Goal: Task Accomplishment & Management: Manage account settings

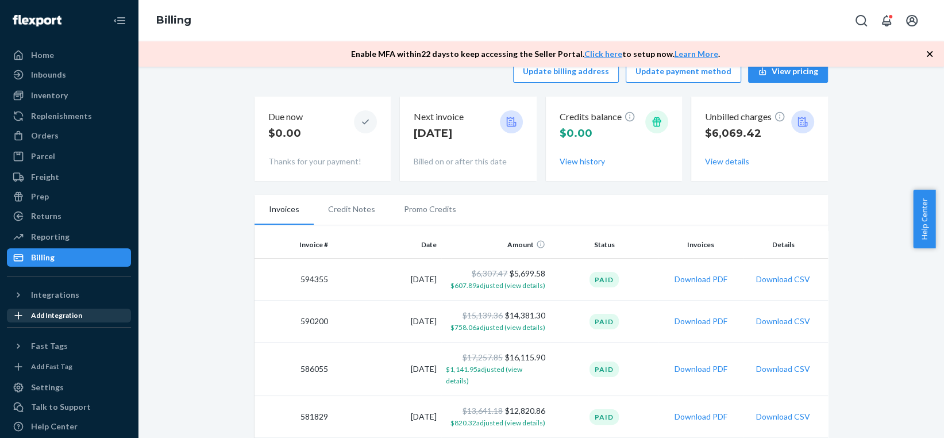
scroll to position [30, 0]
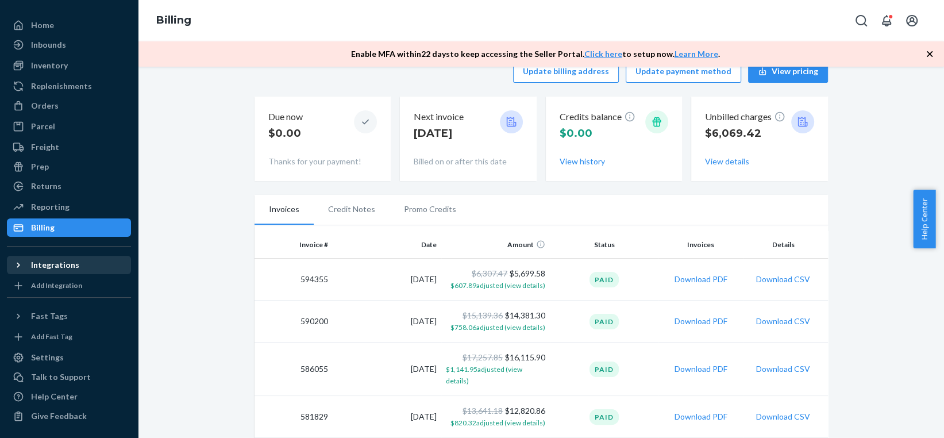
click at [43, 268] on div "Integrations" at bounding box center [55, 264] width 48 height 11
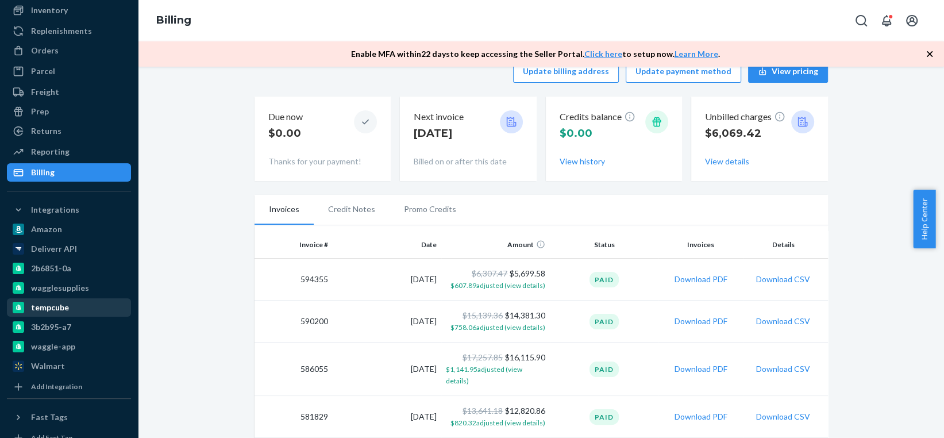
scroll to position [186, 0]
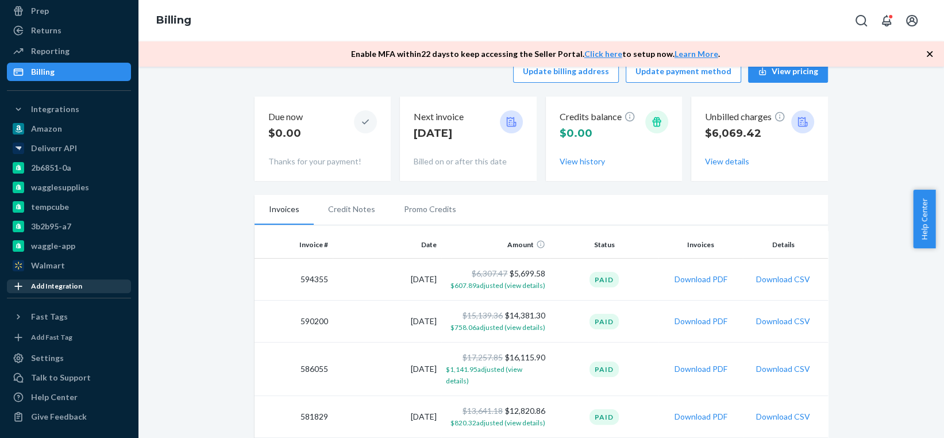
click at [28, 281] on div at bounding box center [22, 285] width 18 height 11
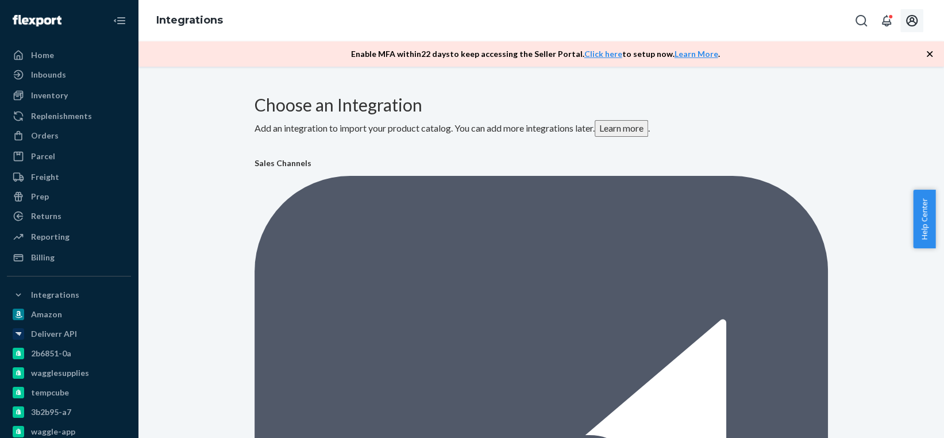
click at [909, 18] on icon "Open account menu" at bounding box center [912, 21] width 14 height 14
click at [892, 18] on icon "Open notifications" at bounding box center [887, 21] width 14 height 14
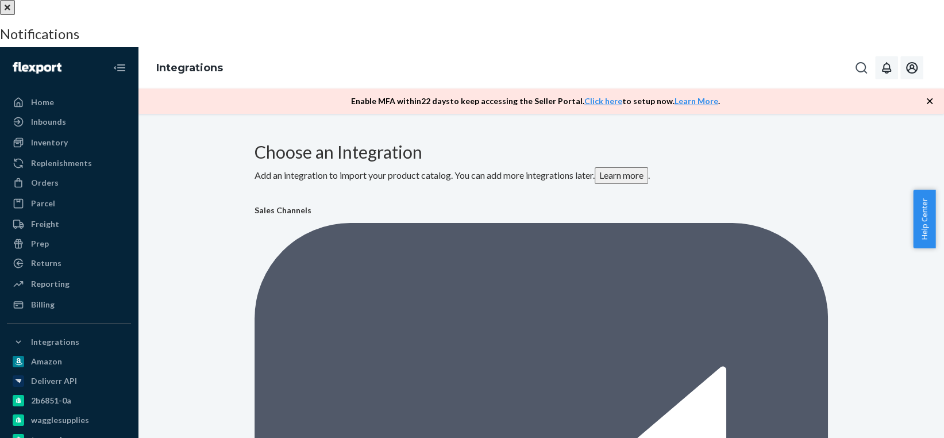
click at [15, 15] on button "close" at bounding box center [7, 7] width 15 height 15
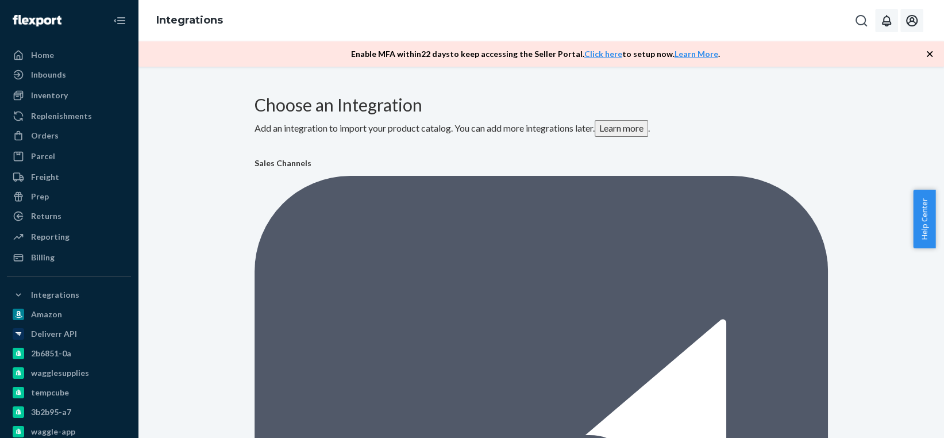
scroll to position [186, 0]
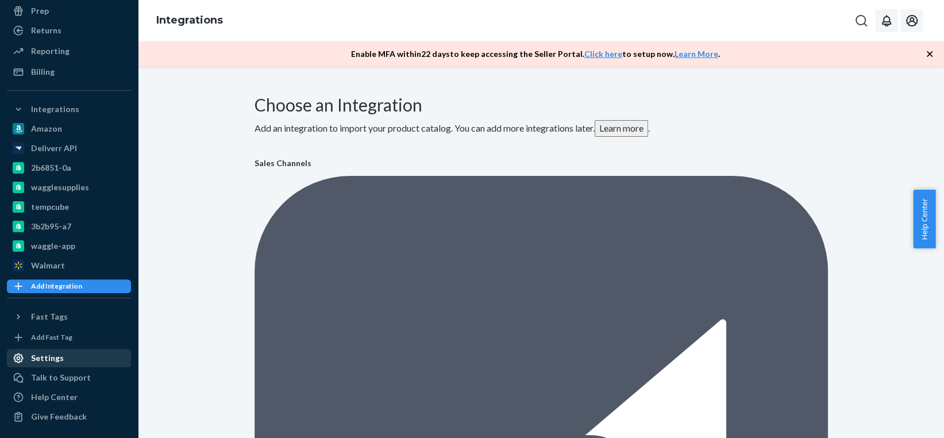
click at [73, 355] on div "Settings" at bounding box center [69, 358] width 122 height 16
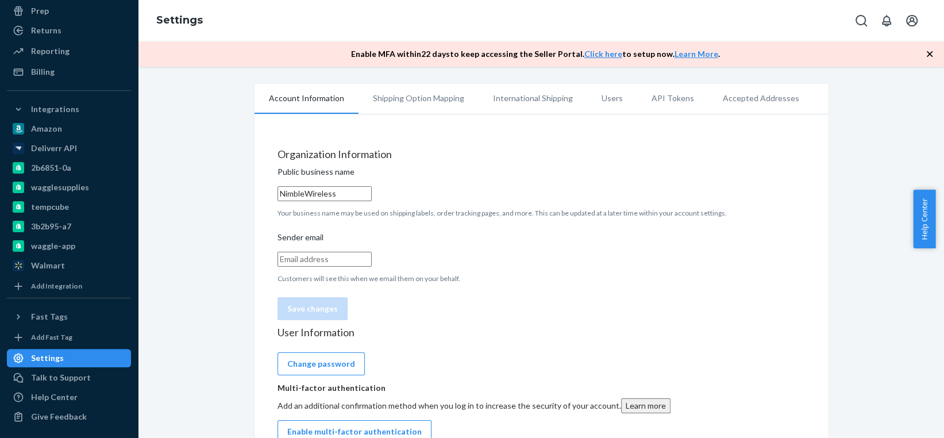
click at [660, 99] on li "API Tokens" at bounding box center [672, 98] width 71 height 29
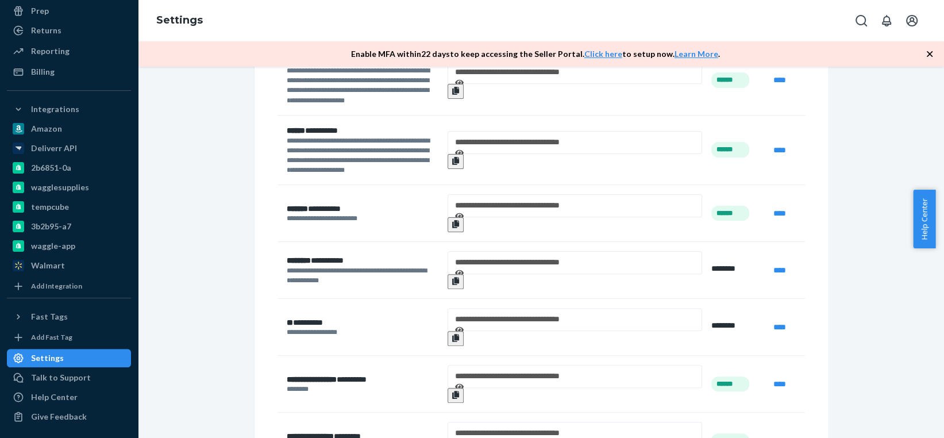
scroll to position [279, 0]
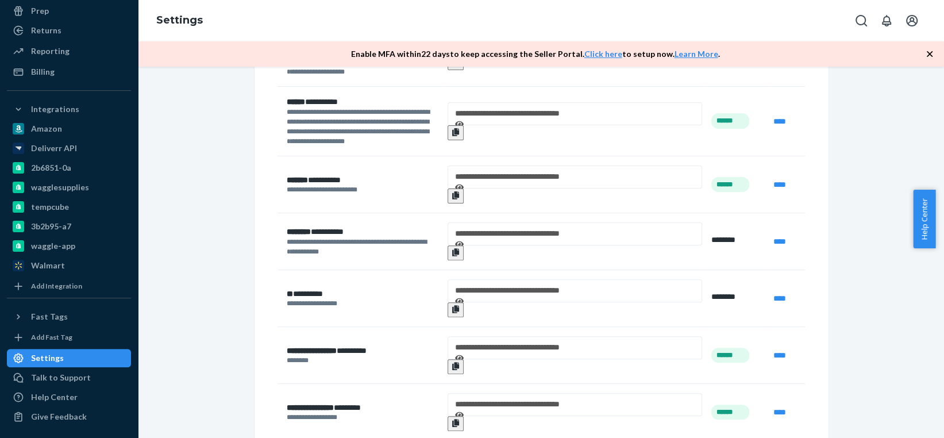
click at [338, 174] on div "******* *** ******" at bounding box center [363, 179] width 152 height 11
click at [338, 185] on p "******* * ****** * ********" at bounding box center [363, 190] width 152 height 10
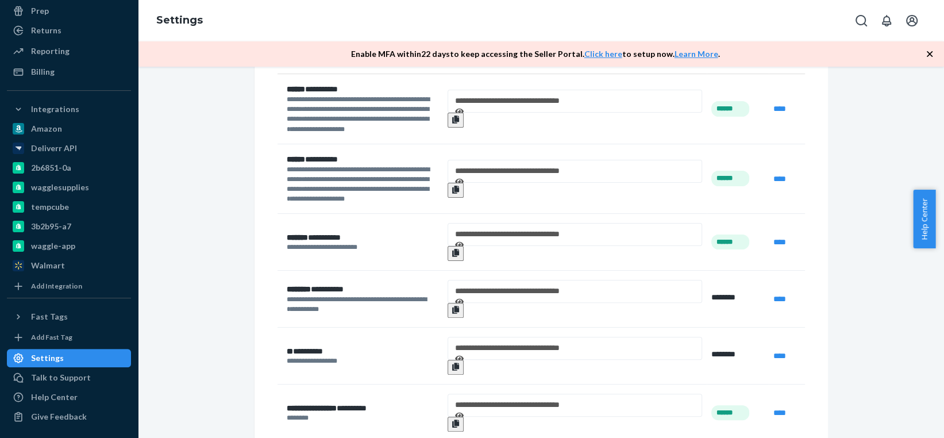
scroll to position [164, 0]
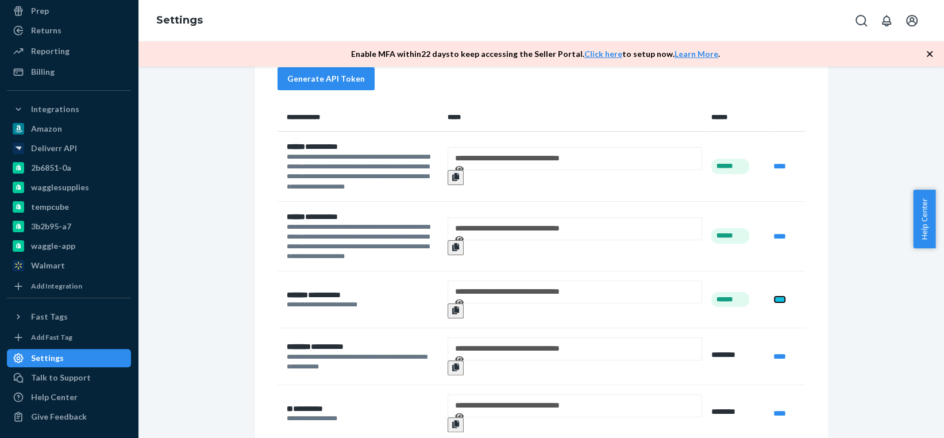
click at [773, 295] on link "****" at bounding box center [779, 299] width 13 height 8
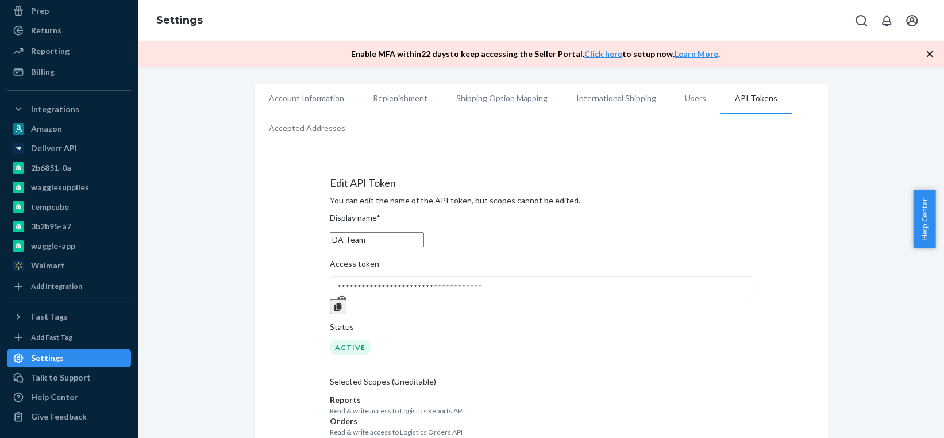
click at [347, 303] on icon at bounding box center [341, 299] width 9 height 8
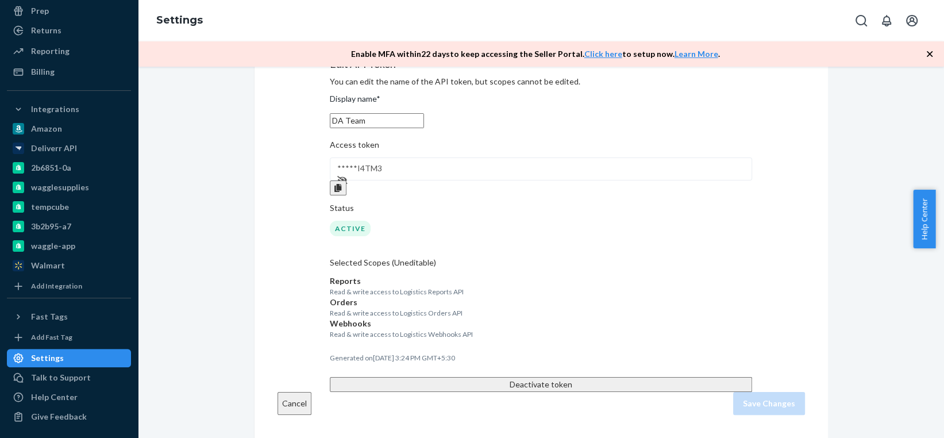
scroll to position [200, 0]
click at [443, 353] on p "Generated on [DATE] 3:24 PM GMT+5:30" at bounding box center [541, 358] width 422 height 10
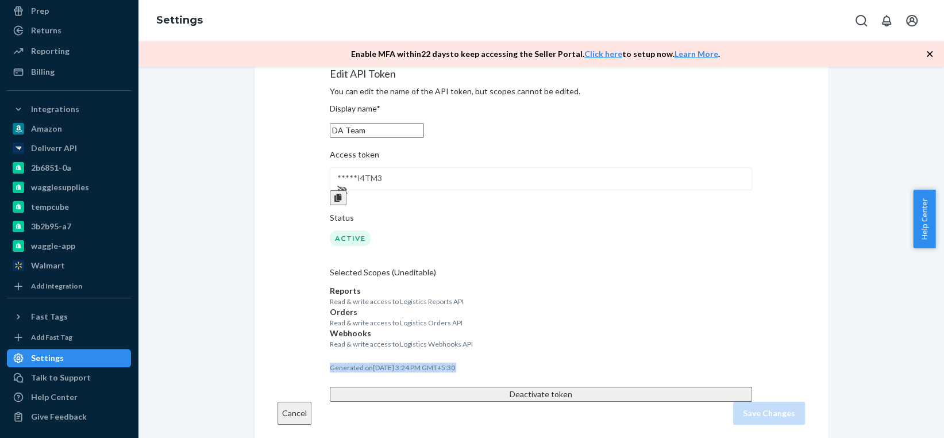
scroll to position [111, 0]
click at [407, 305] on p "Read & write access to Logistics Reports API" at bounding box center [541, 300] width 422 height 10
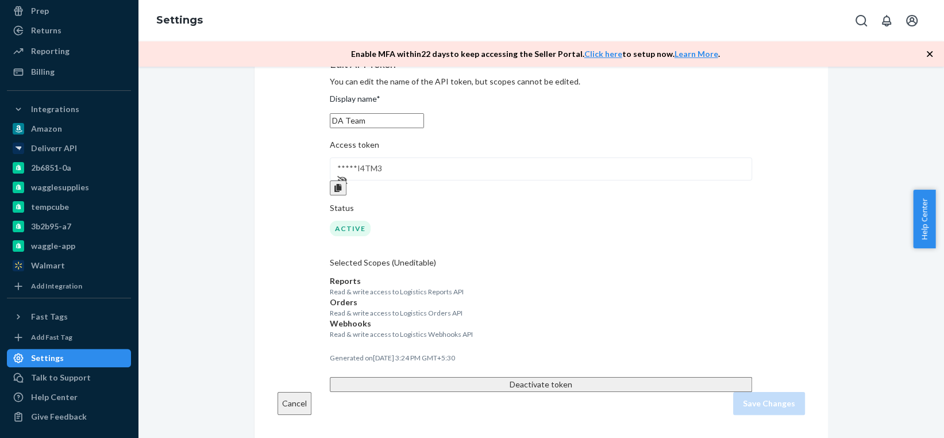
scroll to position [192, 0]
click at [293, 415] on button "Cancel" at bounding box center [295, 403] width 34 height 23
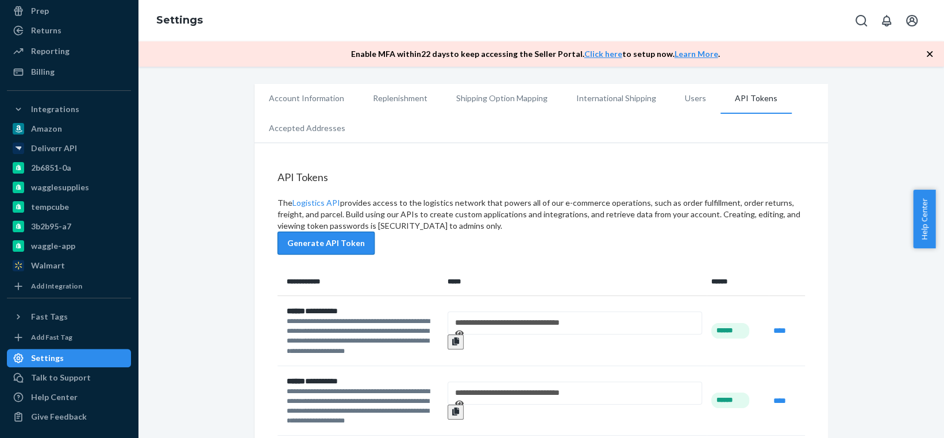
click at [375, 232] on button "Generate API Token" at bounding box center [326, 243] width 97 height 23
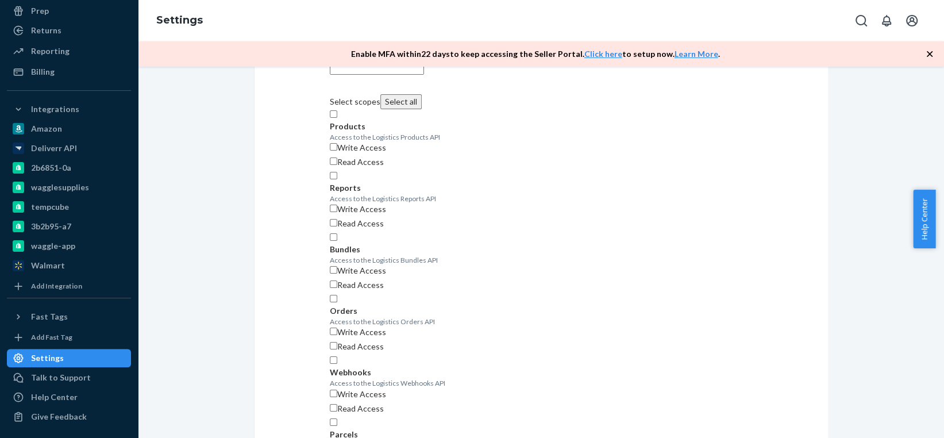
scroll to position [160, 0]
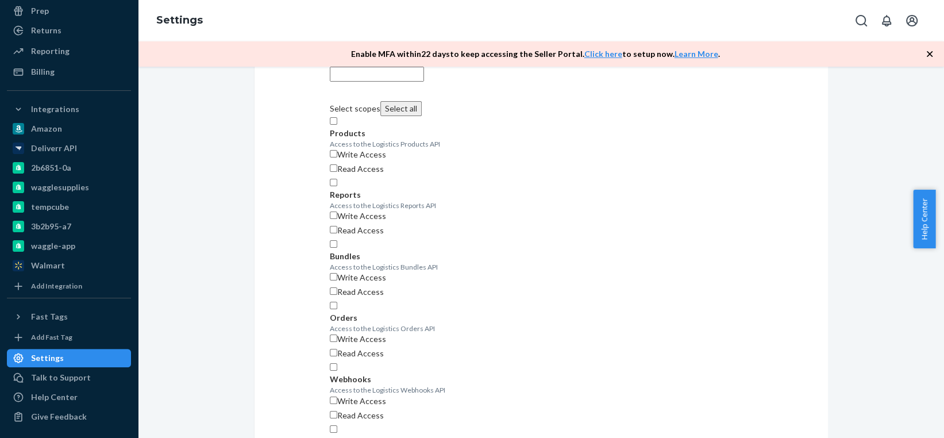
click at [397, 116] on button "Select all" at bounding box center [400, 108] width 41 height 15
checkbox input "true"
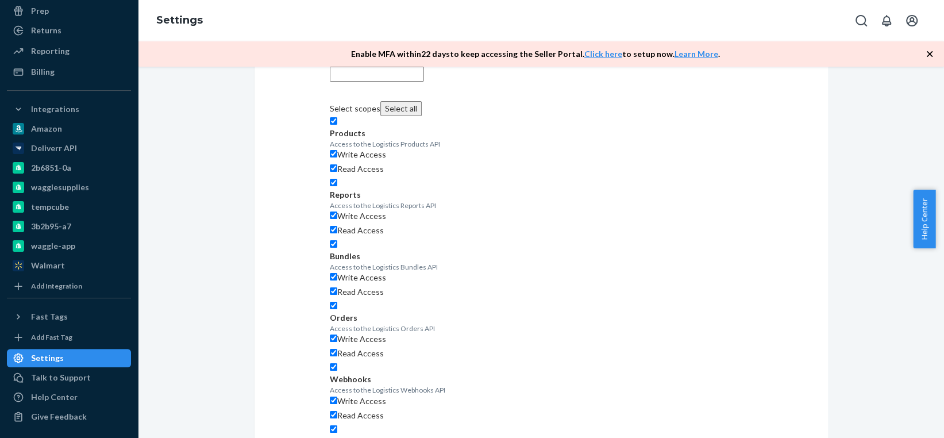
checkbox input "true"
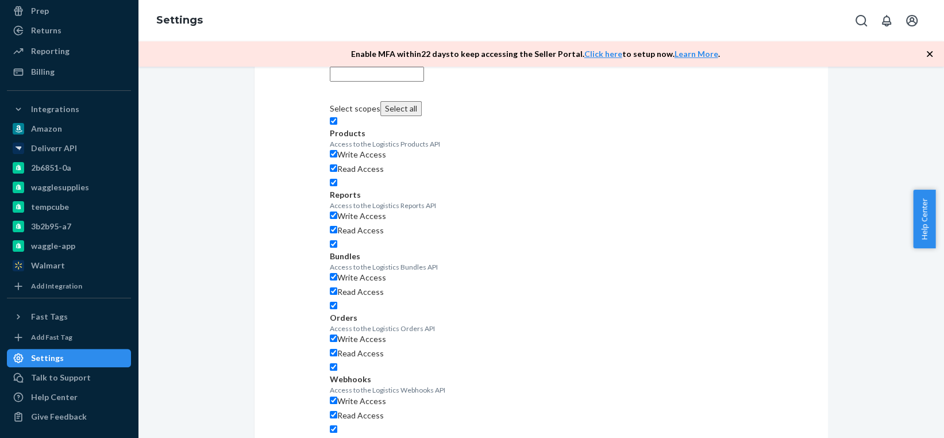
checkbox input "true"
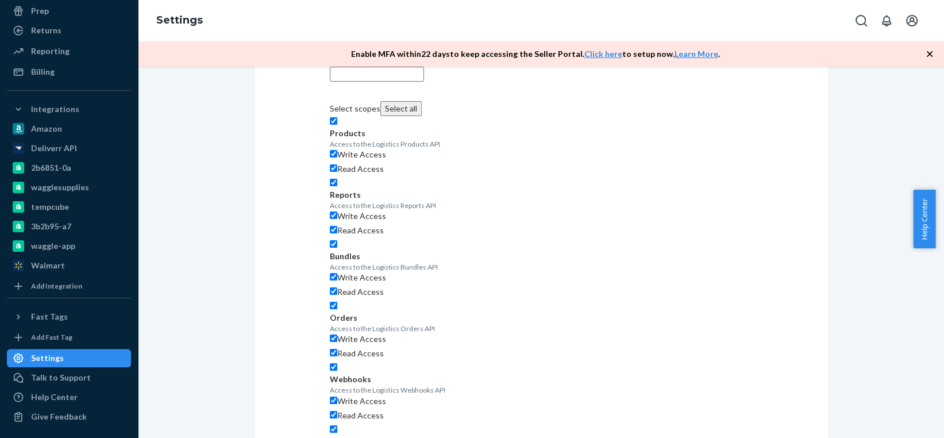
checkbox input "true"
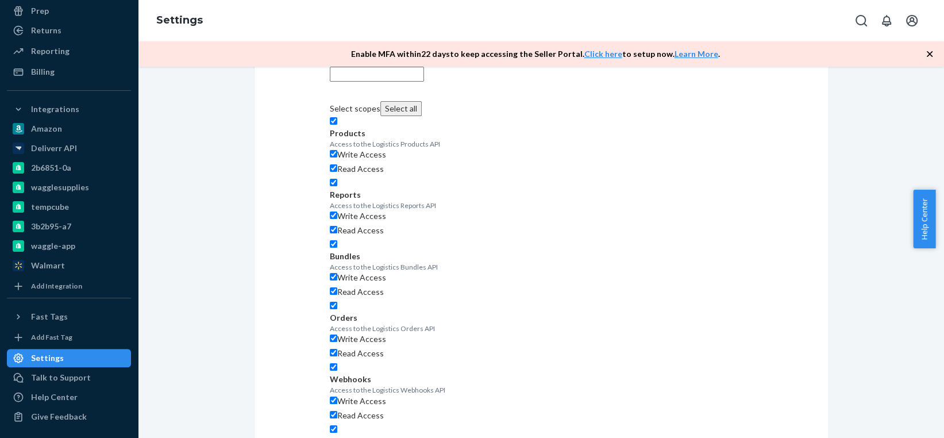
checkbox input "true"
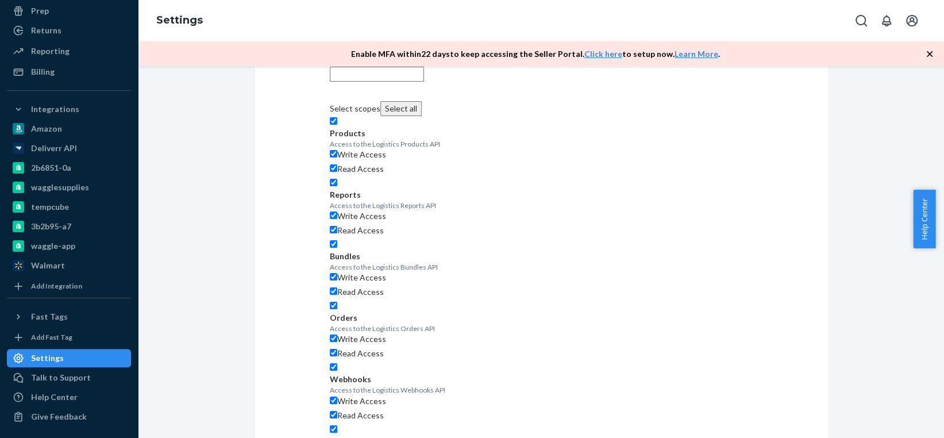
checkbox input "true"
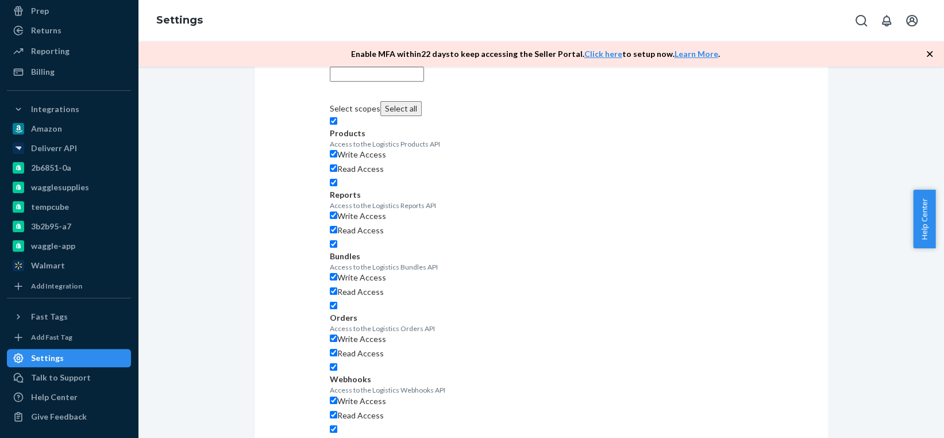
checkbox input "true"
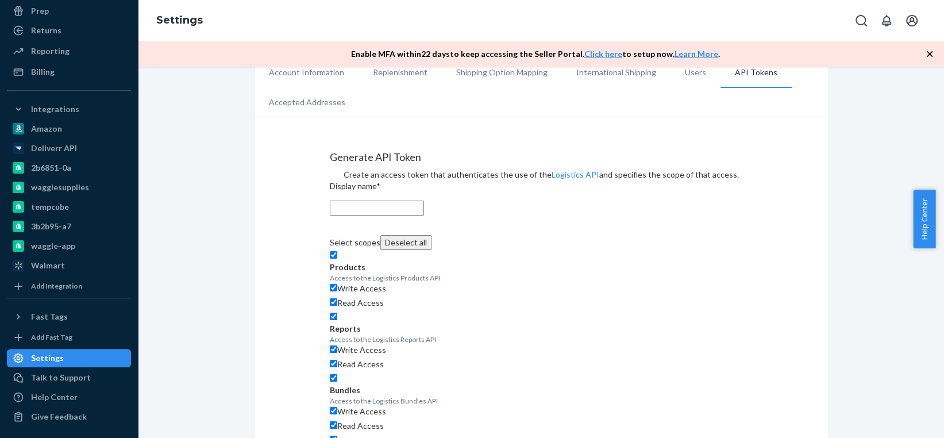
scroll to position [24, 0]
click at [412, 218] on input "Display name *" at bounding box center [377, 210] width 94 height 15
type input "F"
type input "D"
type input "f"
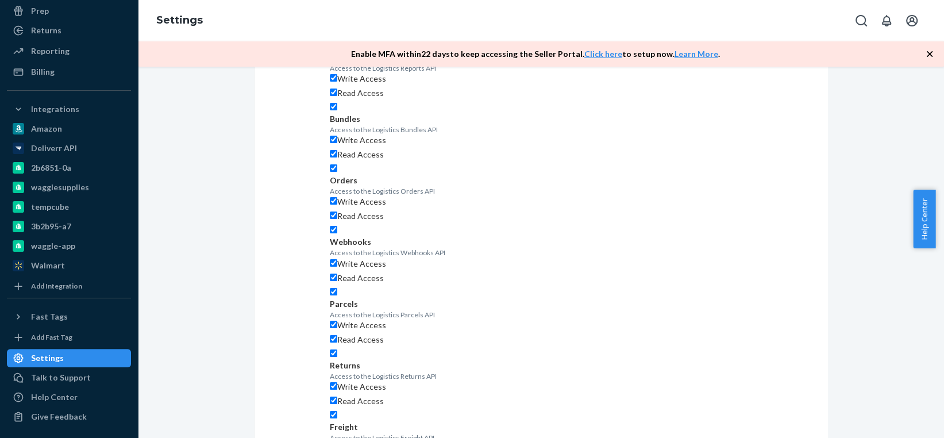
scroll to position [344, 0]
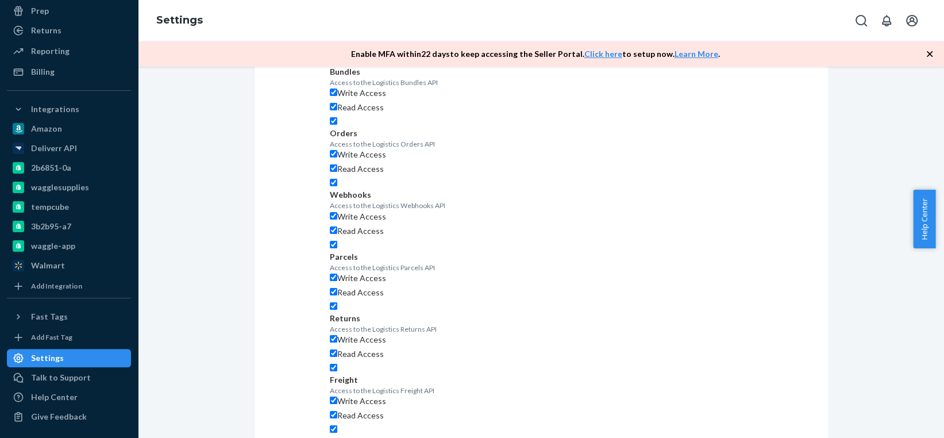
type input "finance dashboard"
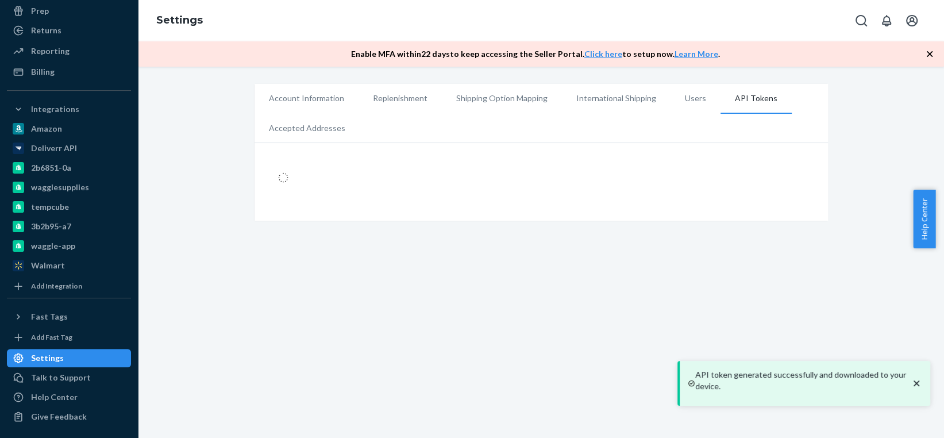
click at [767, 407] on div "Account Information Replenishment Shipping Option Mapping International Shippin…" at bounding box center [541, 252] width 806 height 371
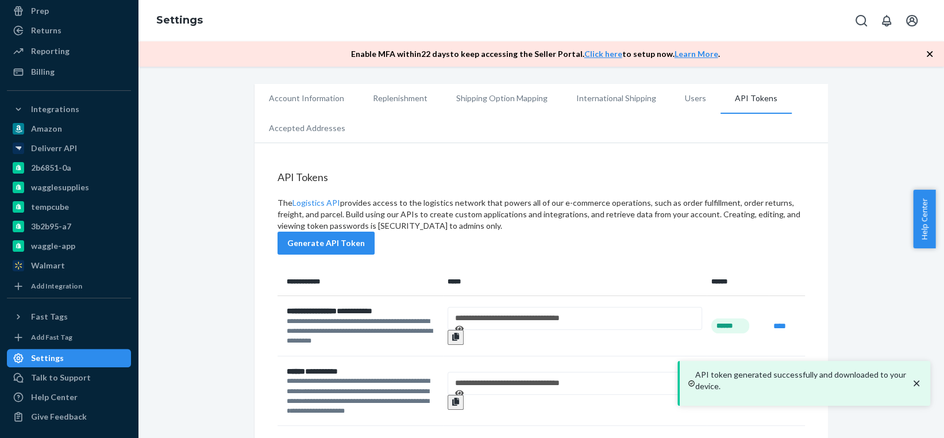
click at [464, 325] on icon at bounding box center [459, 329] width 9 height 8
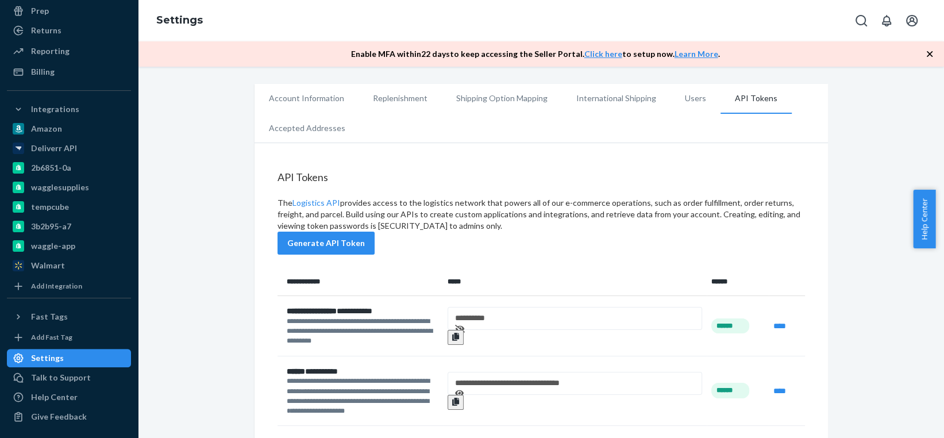
click at [459, 333] on icon at bounding box center [455, 337] width 7 height 8
click at [676, 96] on li "Users" at bounding box center [696, 98] width 50 height 29
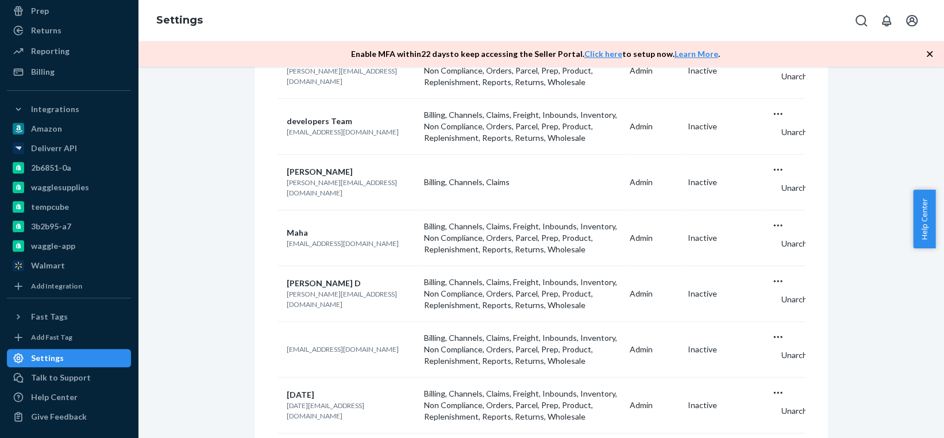
scroll to position [673, 0]
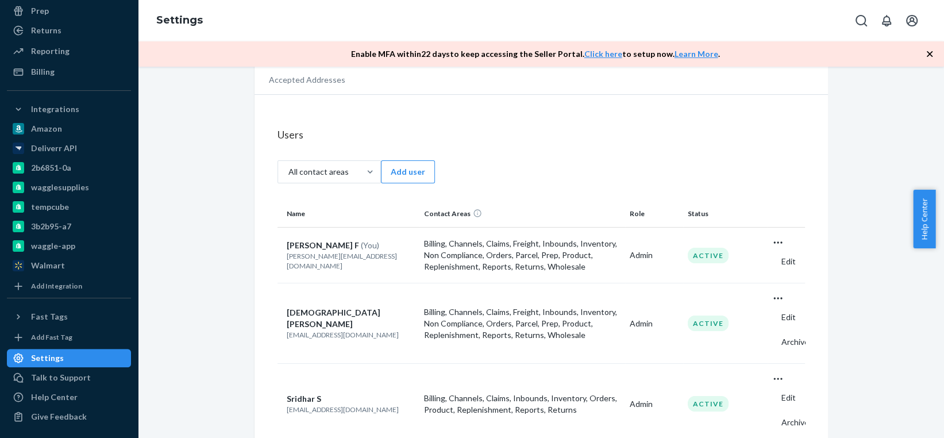
scroll to position [48, 0]
click at [534, 254] on p "Billing, Channels, Claims, Freight, Inbounds, Inventory, Non Compliance, Orders…" at bounding box center [522, 255] width 197 height 34
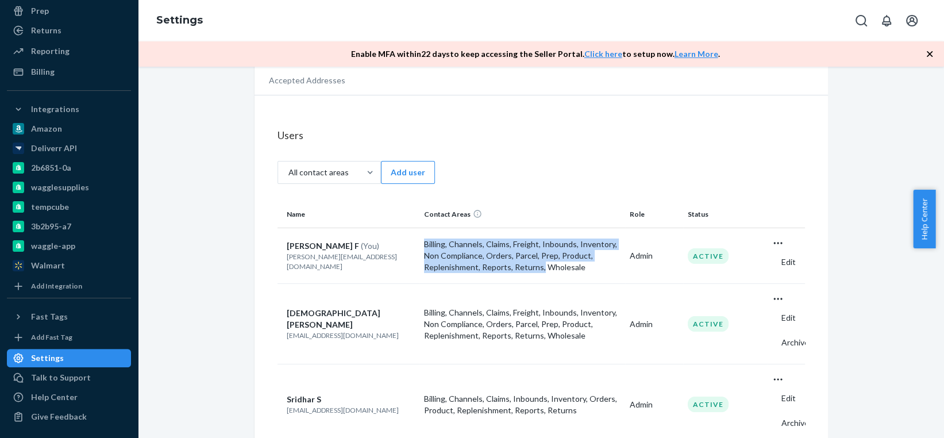
drag, startPoint x: 534, startPoint y: 254, endPoint x: 425, endPoint y: 237, distance: 109.9
click at [425, 238] on p "Billing, Channels, Claims, Freight, Inbounds, Inventory, Non Compliance, Orders…" at bounding box center [522, 255] width 197 height 34
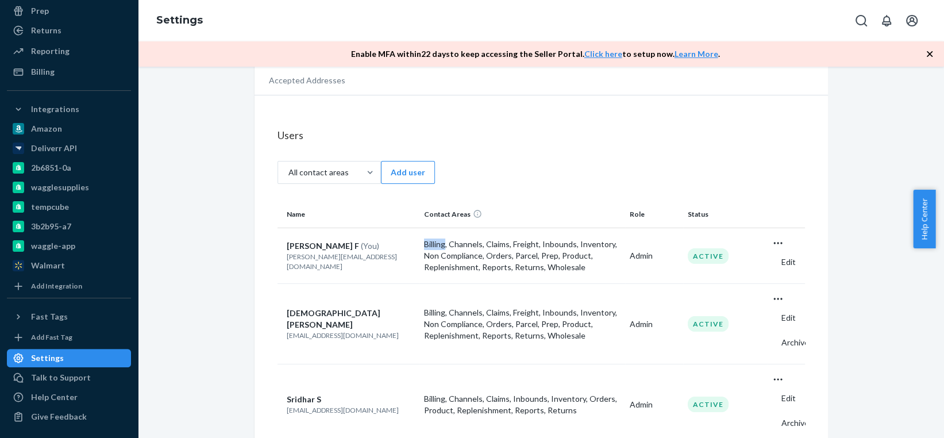
click at [425, 238] on p "Billing, Channels, Claims, Freight, Inbounds, Inventory, Non Compliance, Orders…" at bounding box center [522, 255] width 197 height 34
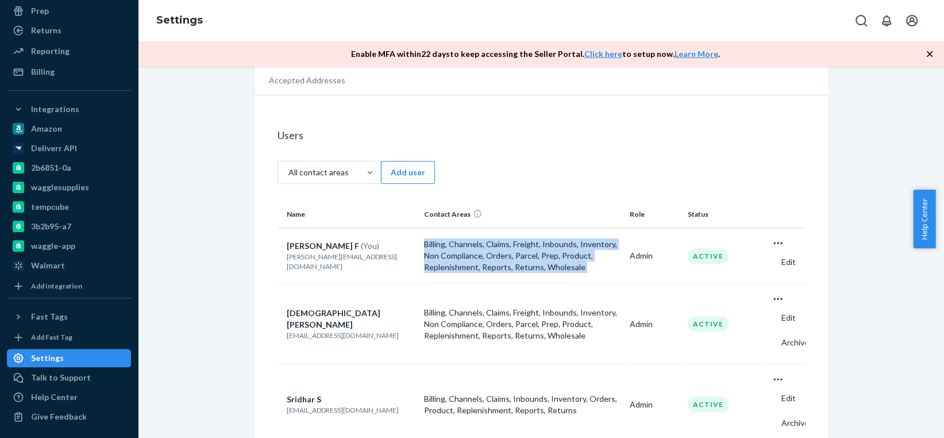
click at [425, 238] on p "Billing, Channels, Claims, Freight, Inbounds, Inventory, Non Compliance, Orders…" at bounding box center [522, 255] width 197 height 34
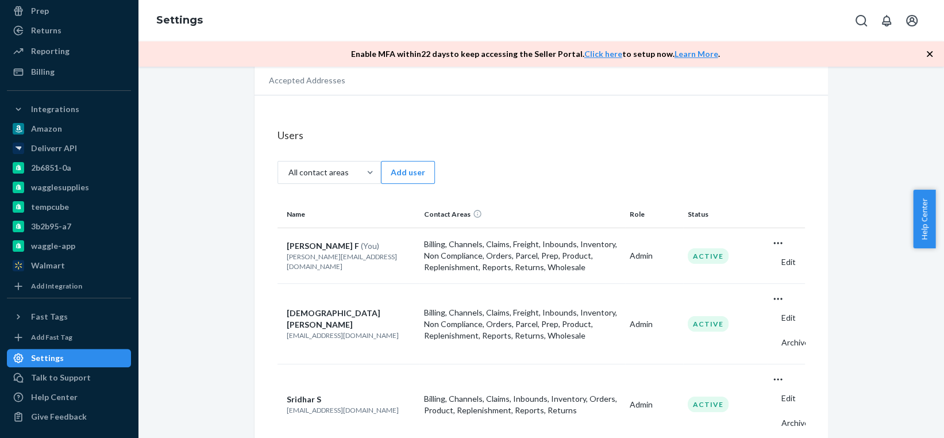
click at [507, 201] on th "Contact Areas" at bounding box center [523, 215] width 206 height 28
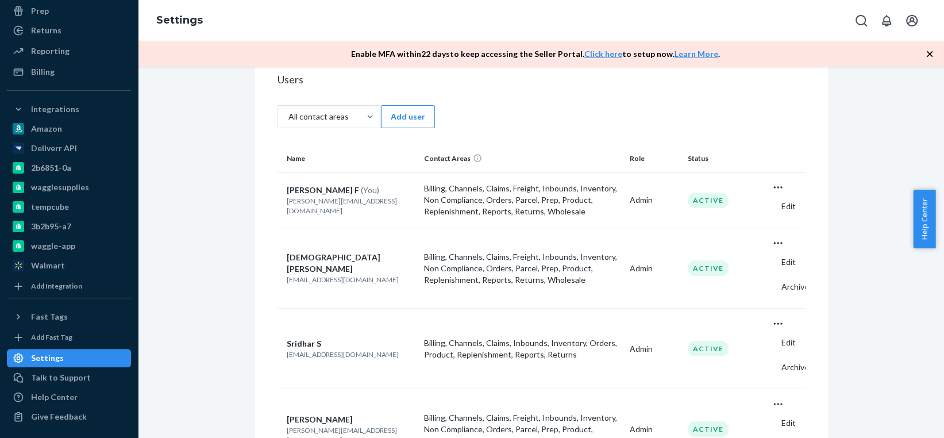
scroll to position [0, 0]
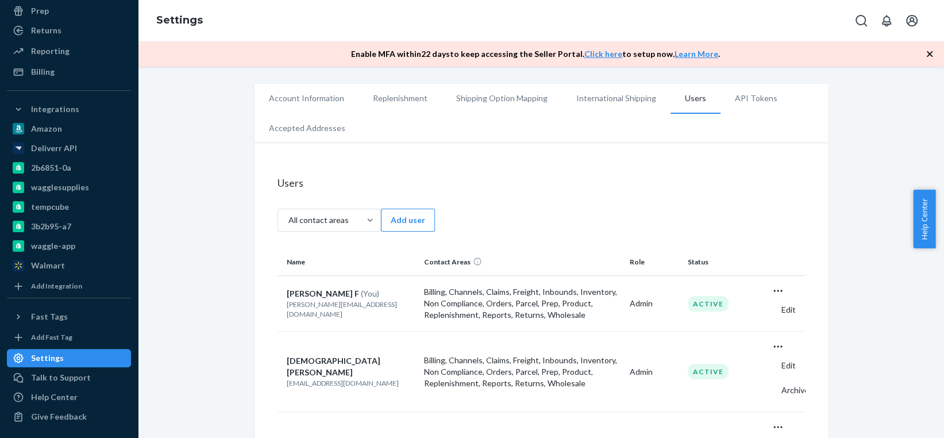
click at [625, 103] on li "International Shipping" at bounding box center [616, 98] width 109 height 29
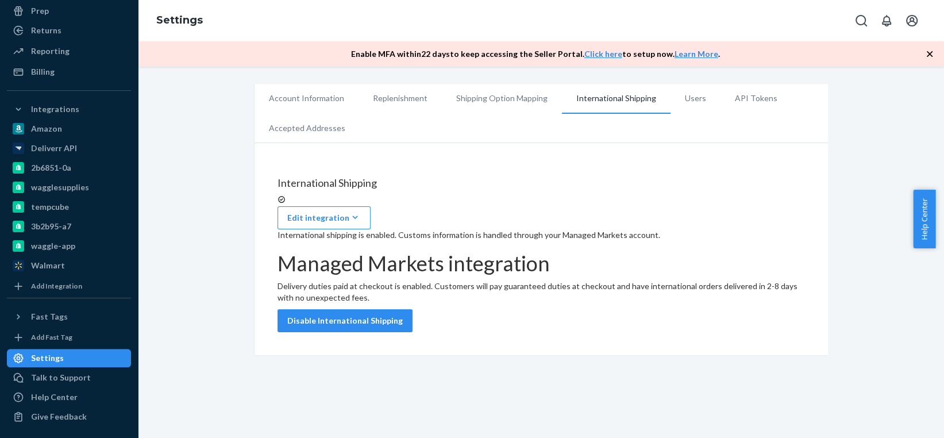
click at [736, 95] on li "API Tokens" at bounding box center [756, 98] width 71 height 29
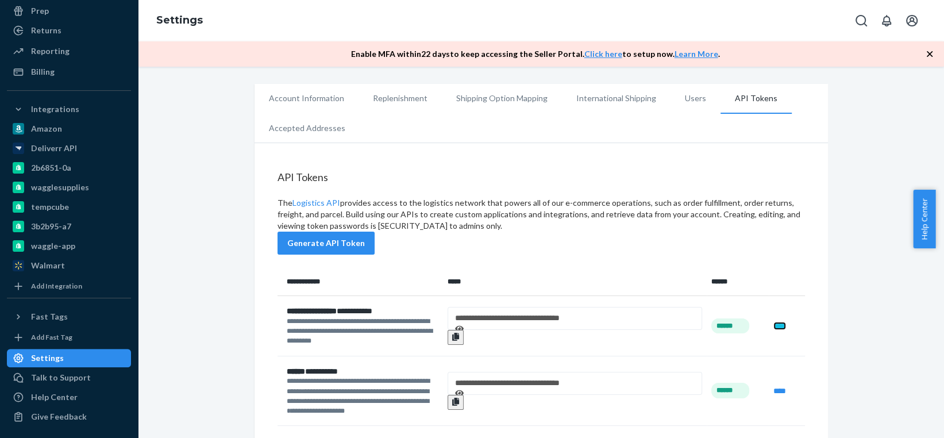
click at [773, 322] on link "****" at bounding box center [779, 326] width 13 height 8
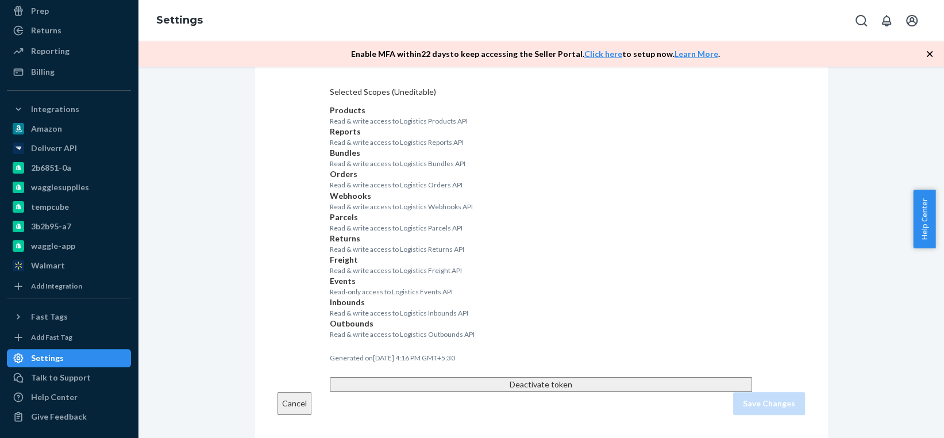
scroll to position [429, 0]
click at [68, 394] on div "Help Center" at bounding box center [54, 396] width 47 height 11
